Goal: Transaction & Acquisition: Purchase product/service

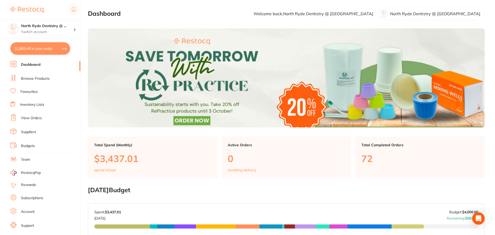
click at [27, 78] on link "Browse Products" at bounding box center [35, 78] width 29 height 5
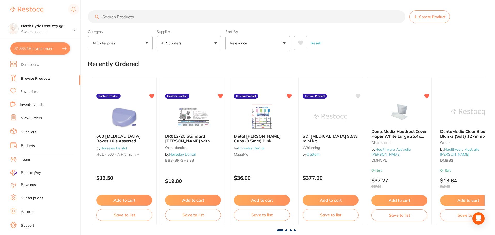
click at [135, 16] on input "search" at bounding box center [246, 16] width 317 height 13
type input "septanest"
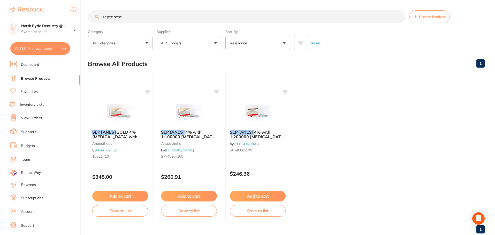
scroll to position [13, 0]
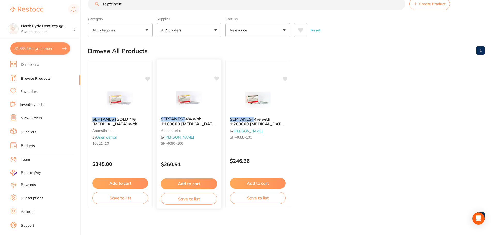
click at [188, 109] on img at bounding box center [189, 100] width 34 height 26
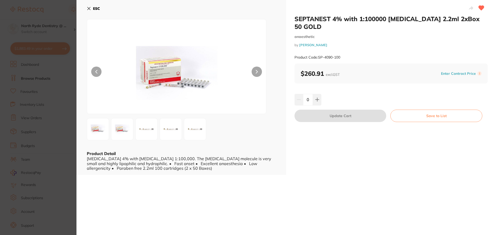
click at [198, 132] on img at bounding box center [195, 129] width 19 height 19
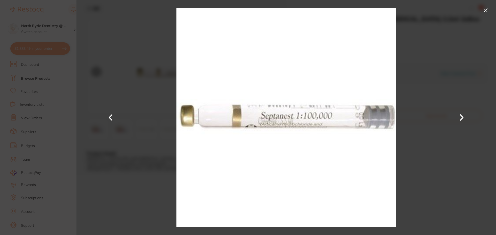
click at [487, 9] on button at bounding box center [486, 10] width 8 height 8
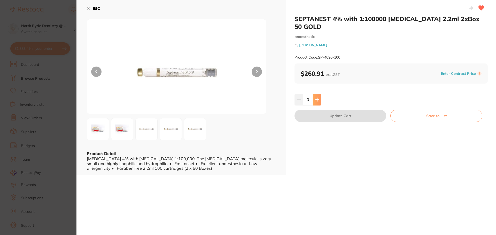
click at [318, 94] on button at bounding box center [317, 99] width 9 height 11
type input "1"
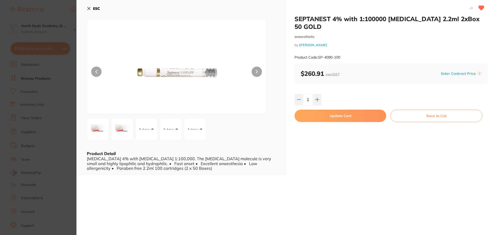
click at [335, 110] on button "Update Cart" at bounding box center [341, 116] width 92 height 12
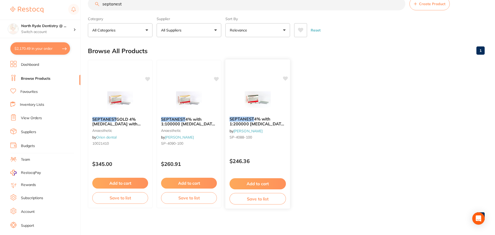
click at [258, 106] on img at bounding box center [258, 100] width 34 height 26
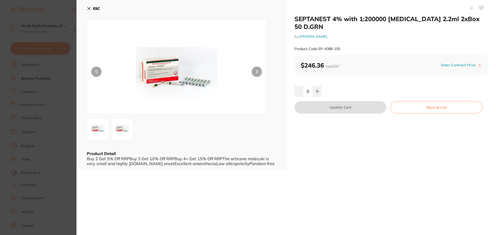
click at [89, 7] on icon at bounding box center [89, 8] width 4 height 4
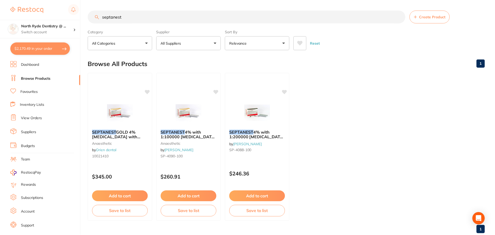
scroll to position [13, 0]
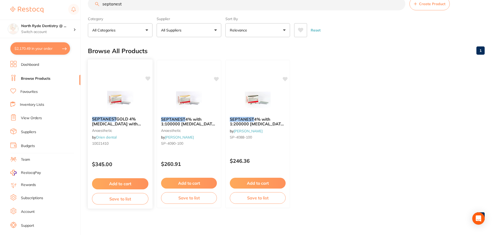
click at [129, 125] on span "GOLD 4% [MEDICAL_DATA] with 1:100000 [MEDICAL_DATA] 2.2ml, Box of 100" at bounding box center [120, 127] width 56 height 20
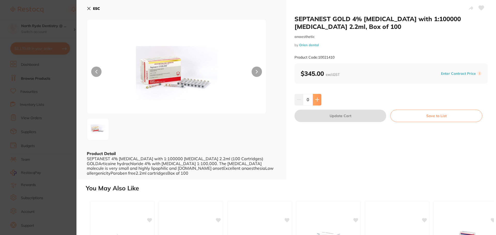
click at [316, 100] on icon at bounding box center [316, 99] width 3 height 3
type input "1"
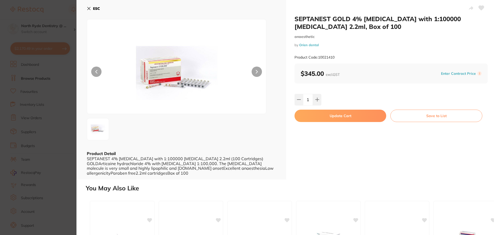
click at [90, 8] on icon at bounding box center [89, 8] width 4 height 4
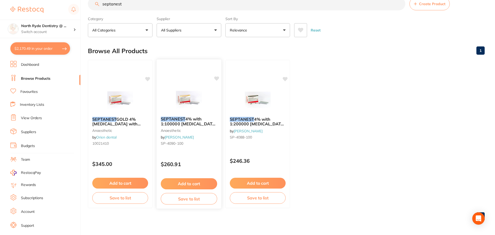
click at [197, 103] on img at bounding box center [189, 100] width 34 height 26
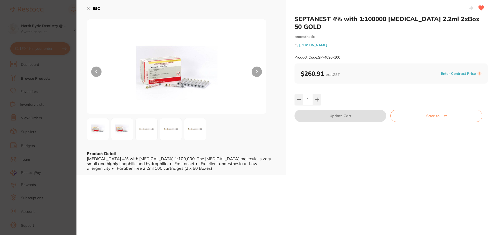
click at [149, 132] on img at bounding box center [146, 129] width 19 height 19
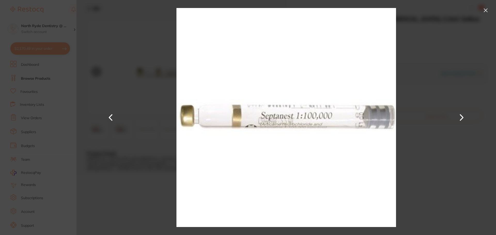
click at [110, 87] on button at bounding box center [111, 118] width 12 height 118
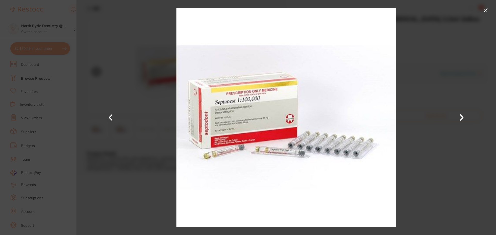
click at [481, 11] on div at bounding box center [286, 117] width 420 height 235
click at [487, 10] on button at bounding box center [486, 10] width 8 height 8
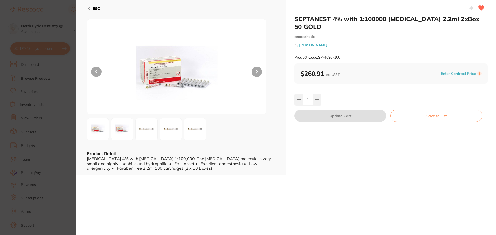
click at [86, 4] on div "ESC Product Detail [MEDICAL_DATA] 4% with [MEDICAL_DATA] 1:100,000. The [MEDICA…" at bounding box center [181, 87] width 210 height 175
click at [88, 9] on icon at bounding box center [89, 8] width 4 height 4
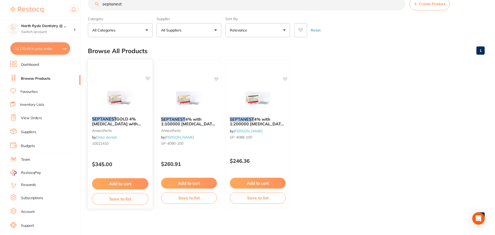
click at [118, 107] on img at bounding box center [120, 100] width 34 height 26
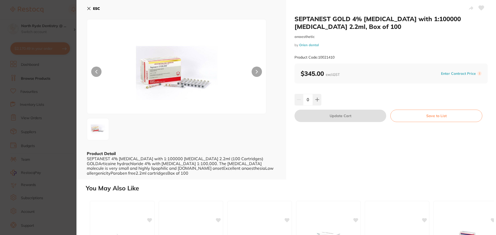
click at [166, 73] on img at bounding box center [176, 73] width 107 height 82
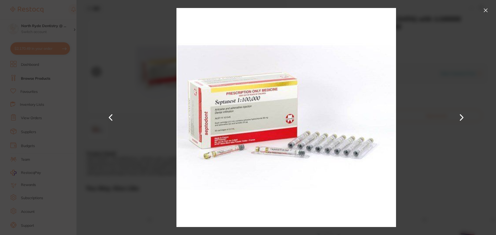
click at [438, 95] on div at bounding box center [286, 117] width 420 height 235
click at [465, 118] on button at bounding box center [462, 118] width 12 height 118
click at [484, 10] on button at bounding box center [486, 10] width 8 height 8
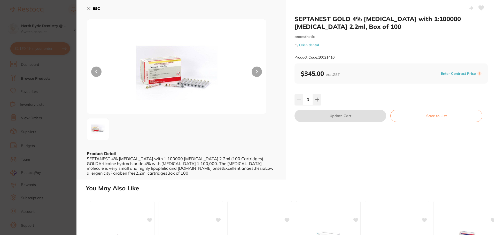
click at [86, 6] on div "ESC Product Detail SEPTANEST 4% [MEDICAL_DATA] with 1:100000 [MEDICAL_DATA] 2.2…" at bounding box center [181, 90] width 210 height 180
click at [88, 7] on icon at bounding box center [89, 8] width 4 height 4
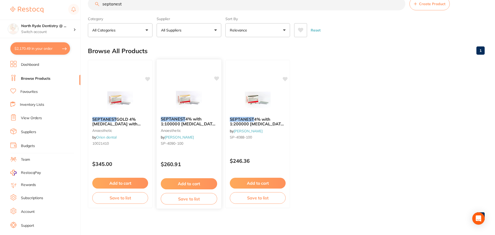
click at [188, 102] on img at bounding box center [189, 100] width 34 height 26
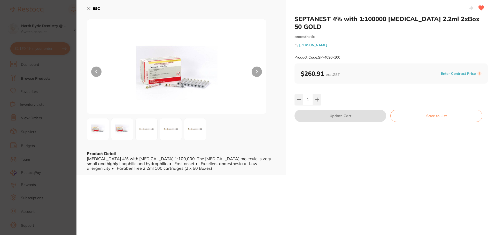
click at [89, 9] on icon at bounding box center [89, 8] width 4 height 4
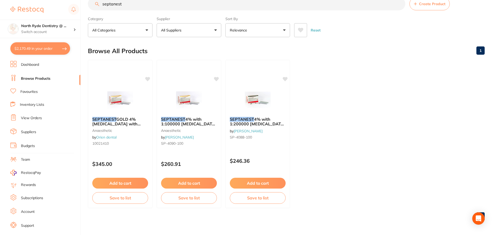
click at [36, 50] on button "$2,170.49 in your order" at bounding box center [40, 48] width 60 height 12
checkbox input "true"
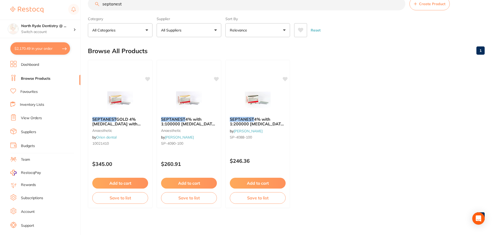
checkbox input "true"
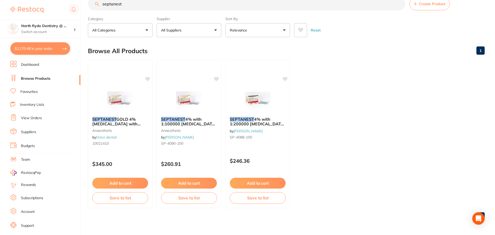
checkbox input "true"
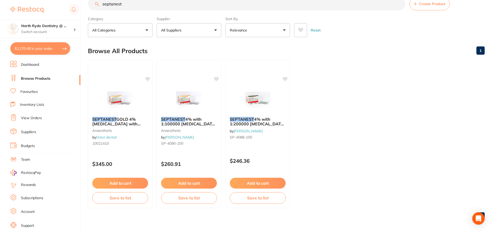
checkbox input "true"
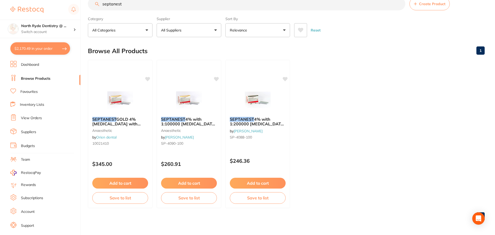
checkbox input "true"
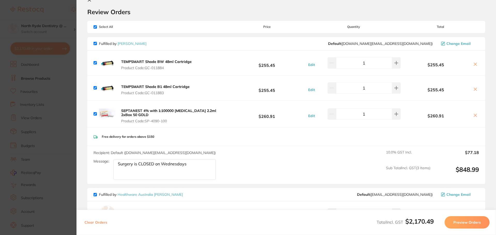
scroll to position [0, 0]
